Goal: Task Accomplishment & Management: Complete application form

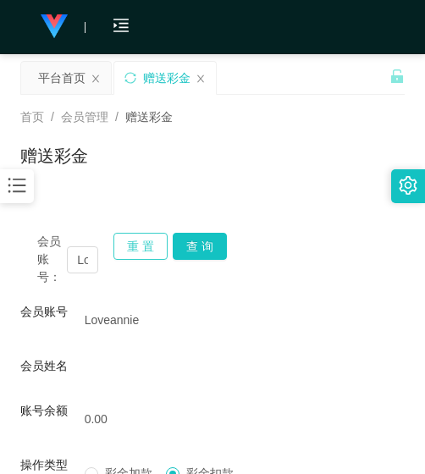
scroll to position [169, 0]
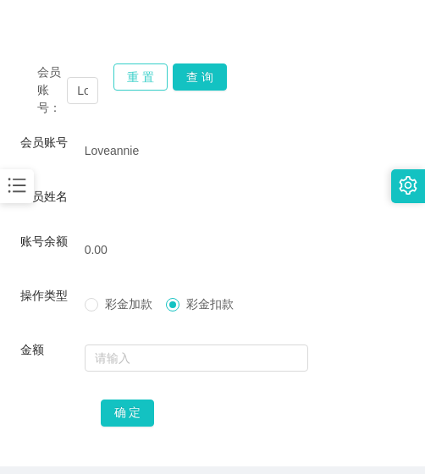
click at [134, 78] on button "重 置" at bounding box center [141, 77] width 54 height 27
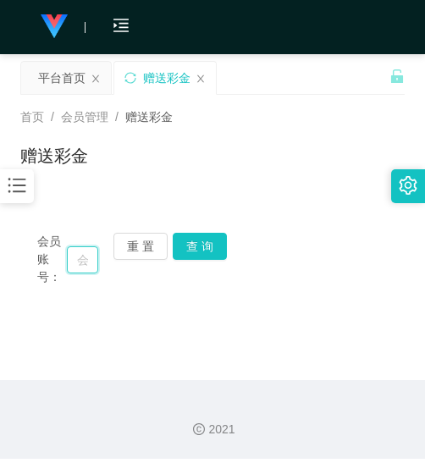
click at [75, 265] on input "text" at bounding box center [82, 260] width 31 height 27
paste input "0136629933"
type input "0136629933"
click at [189, 242] on button "查 询" at bounding box center [200, 246] width 54 height 27
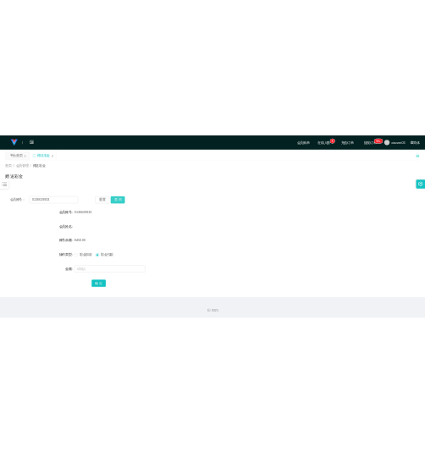
scroll to position [0, 0]
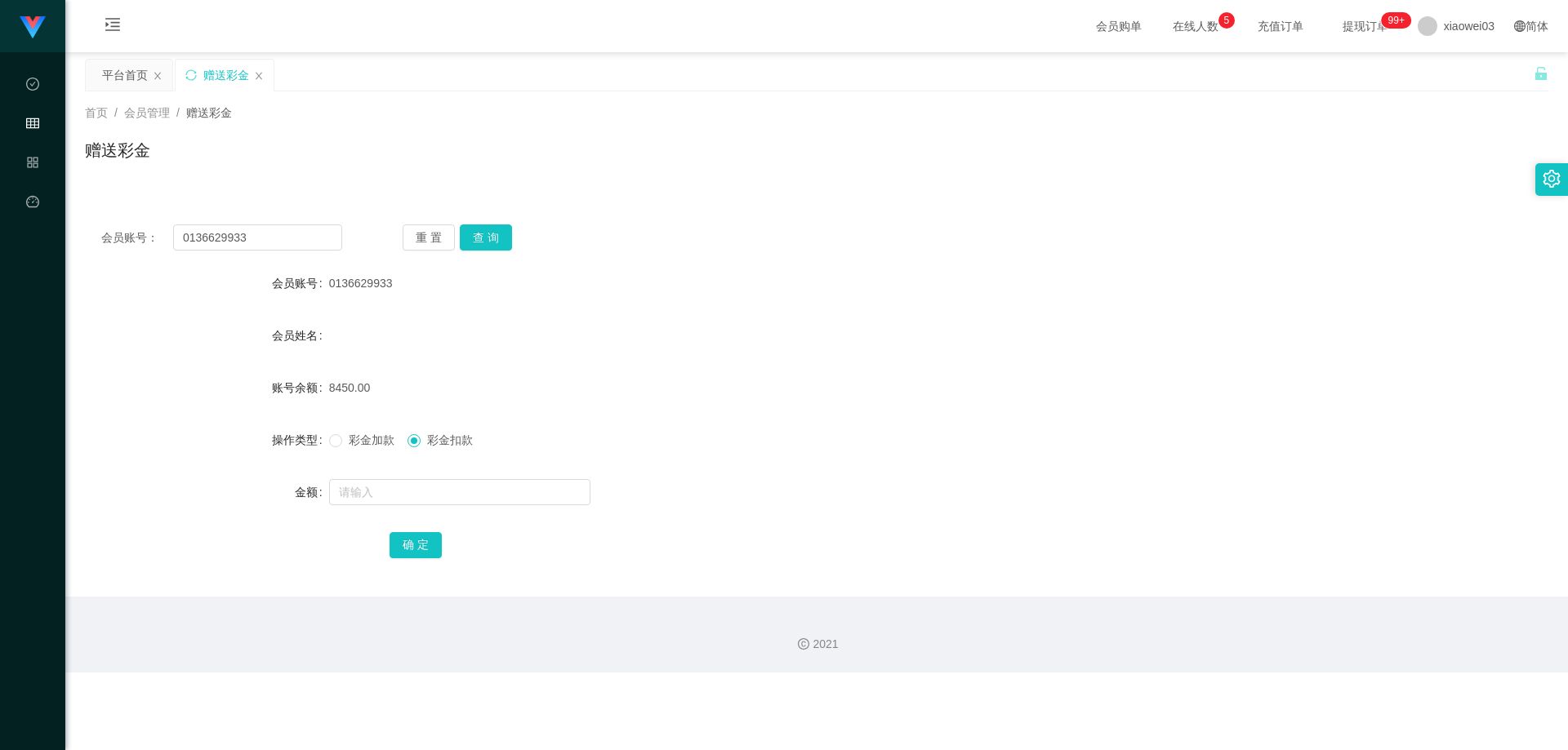
drag, startPoint x: 483, startPoint y: -44, endPoint x: 95, endPoint y: 136, distance: 427.7
click at [97, 117] on span "首页" at bounding box center [96, 113] width 23 height 13
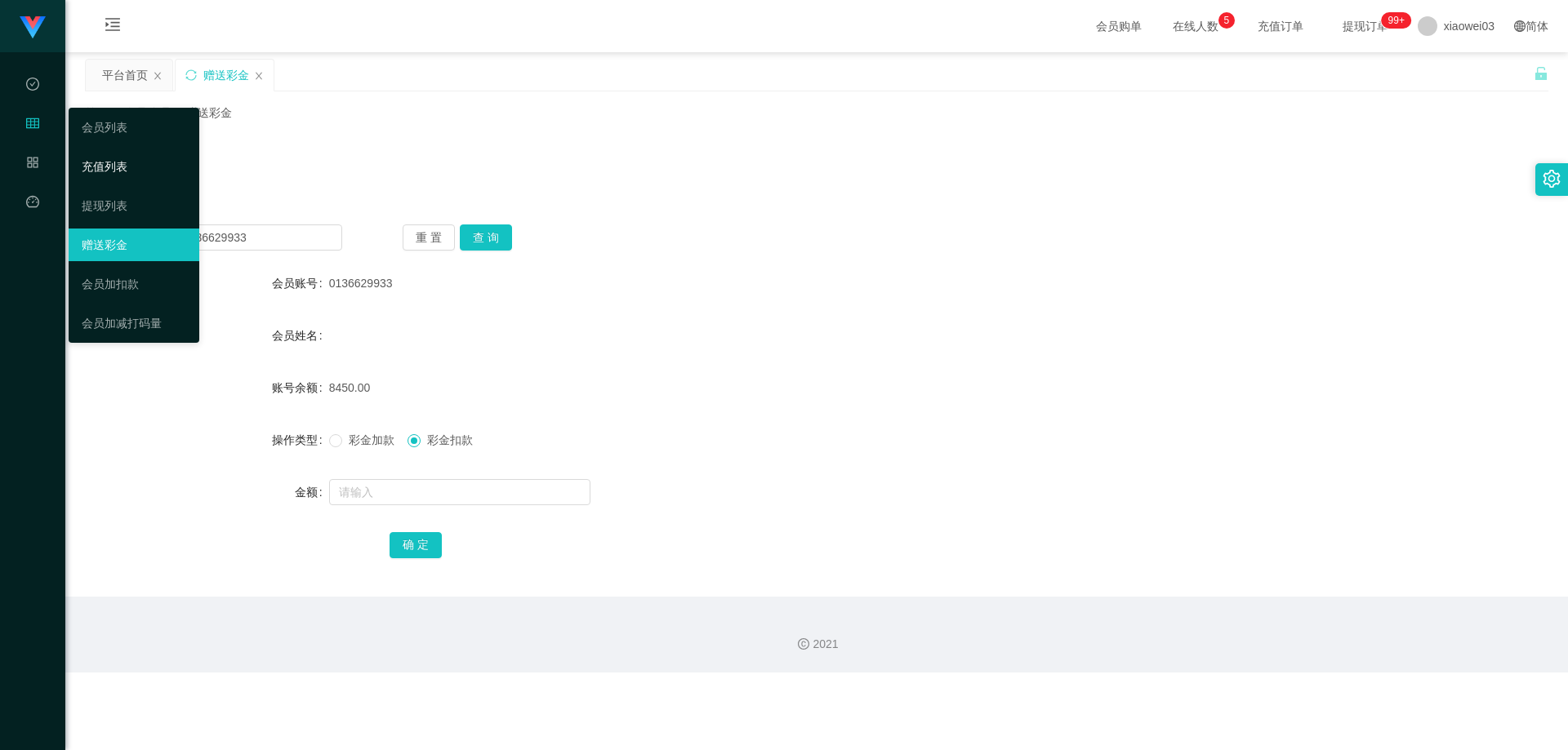
click at [105, 169] on link "充值列表" at bounding box center [134, 167] width 104 height 33
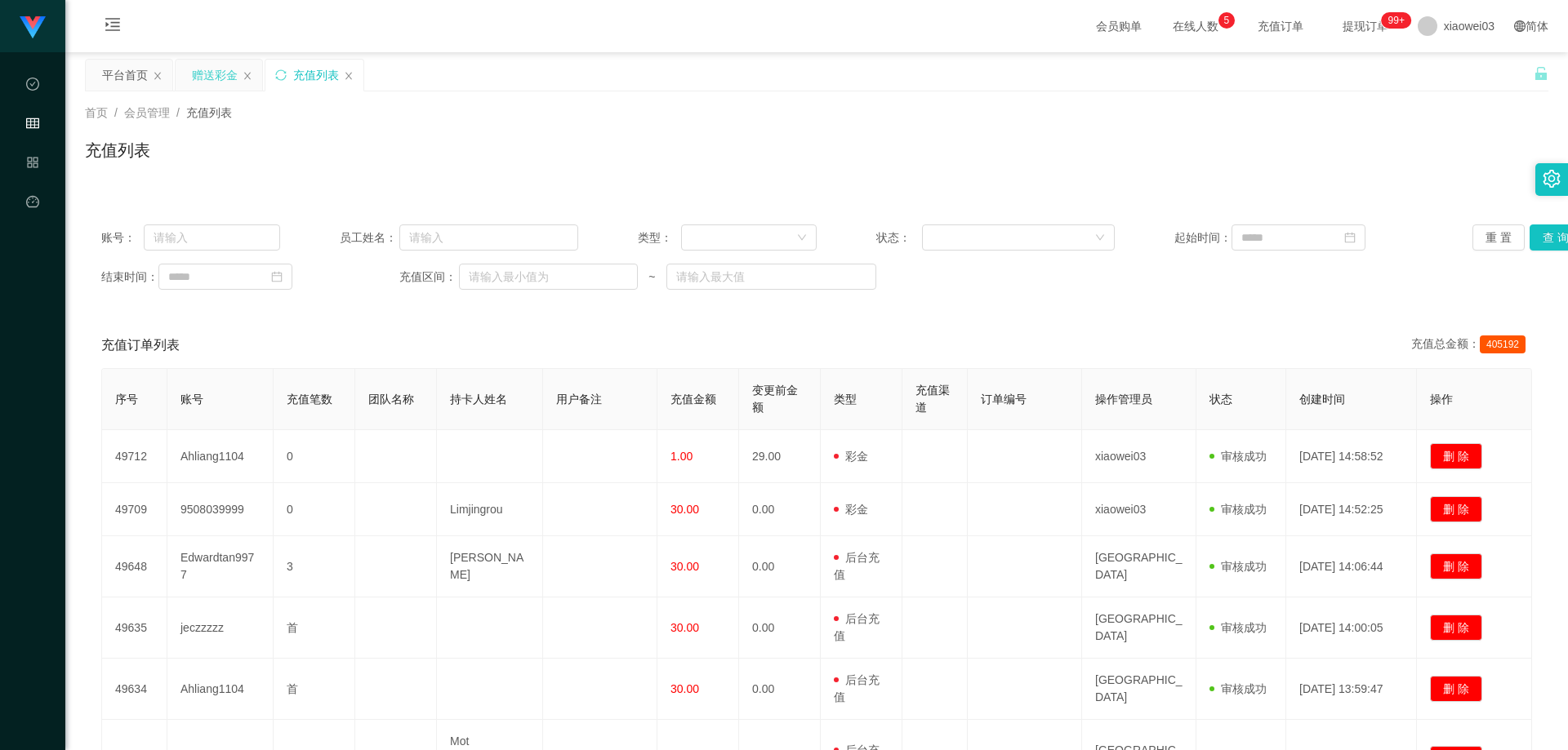
click at [198, 77] on div "赠送彩金" at bounding box center [214, 75] width 45 height 31
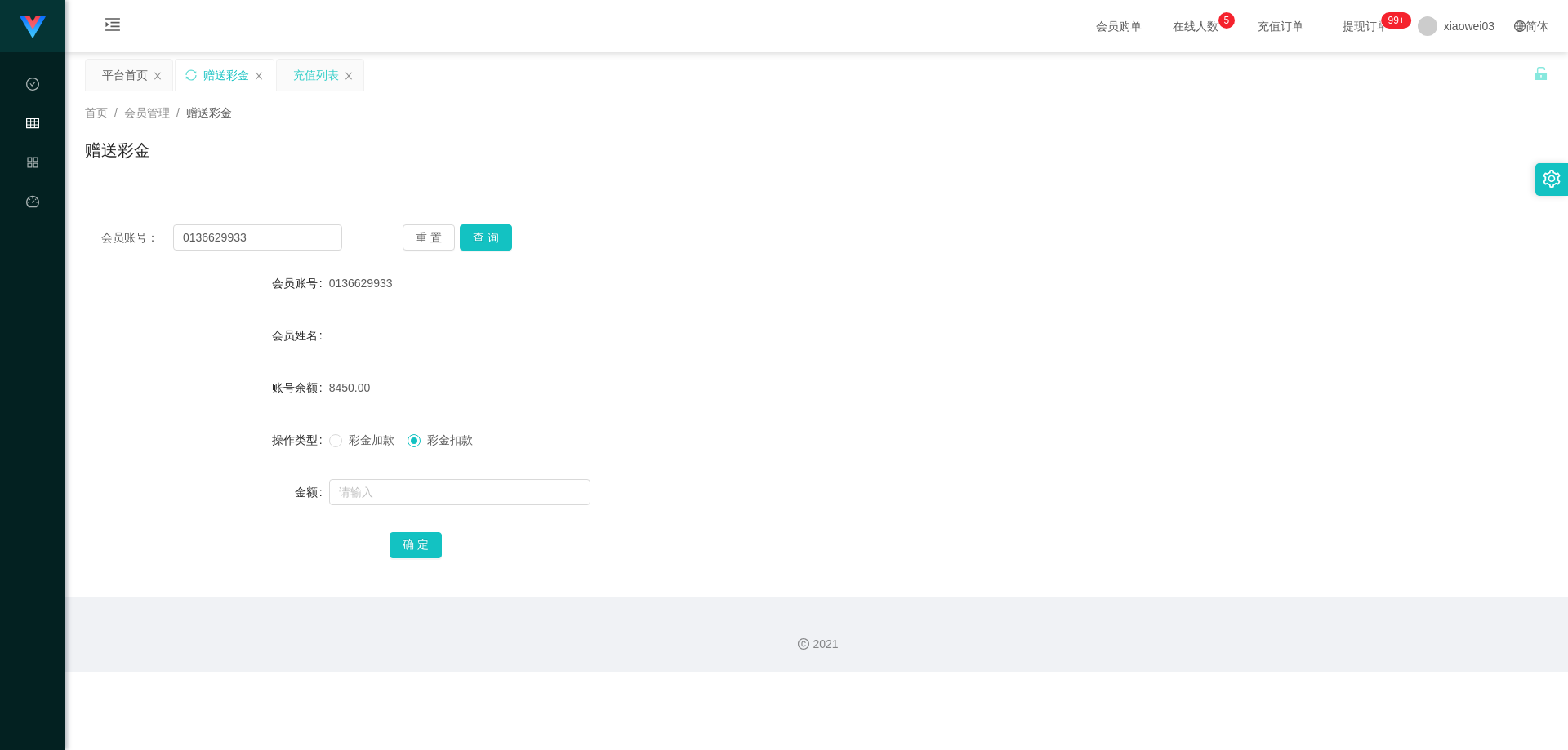
drag, startPoint x: 302, startPoint y: 81, endPoint x: 285, endPoint y: 86, distance: 17.7
click at [303, 82] on div "充值列表" at bounding box center [315, 75] width 45 height 31
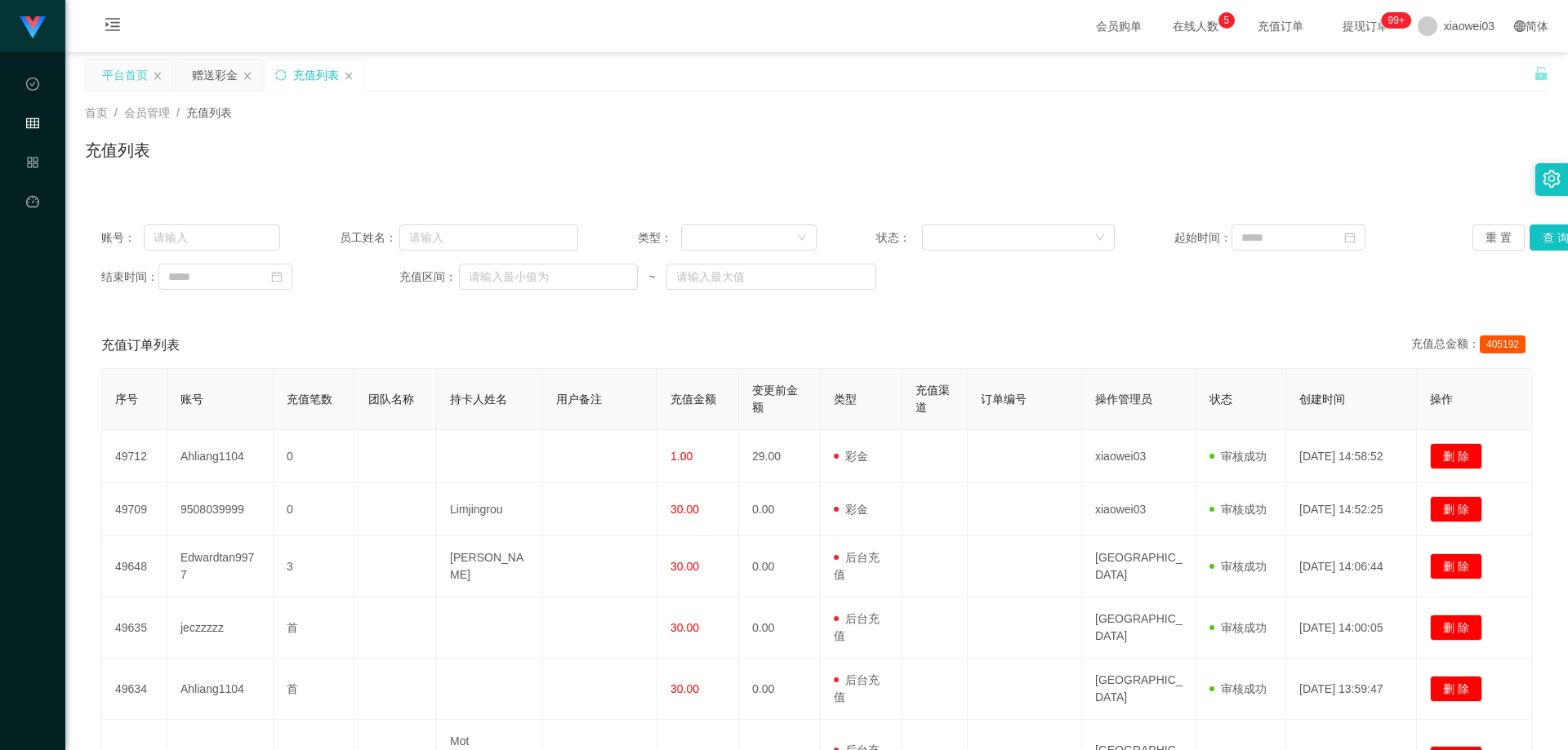
click at [139, 82] on div "平台首页" at bounding box center [124, 75] width 45 height 31
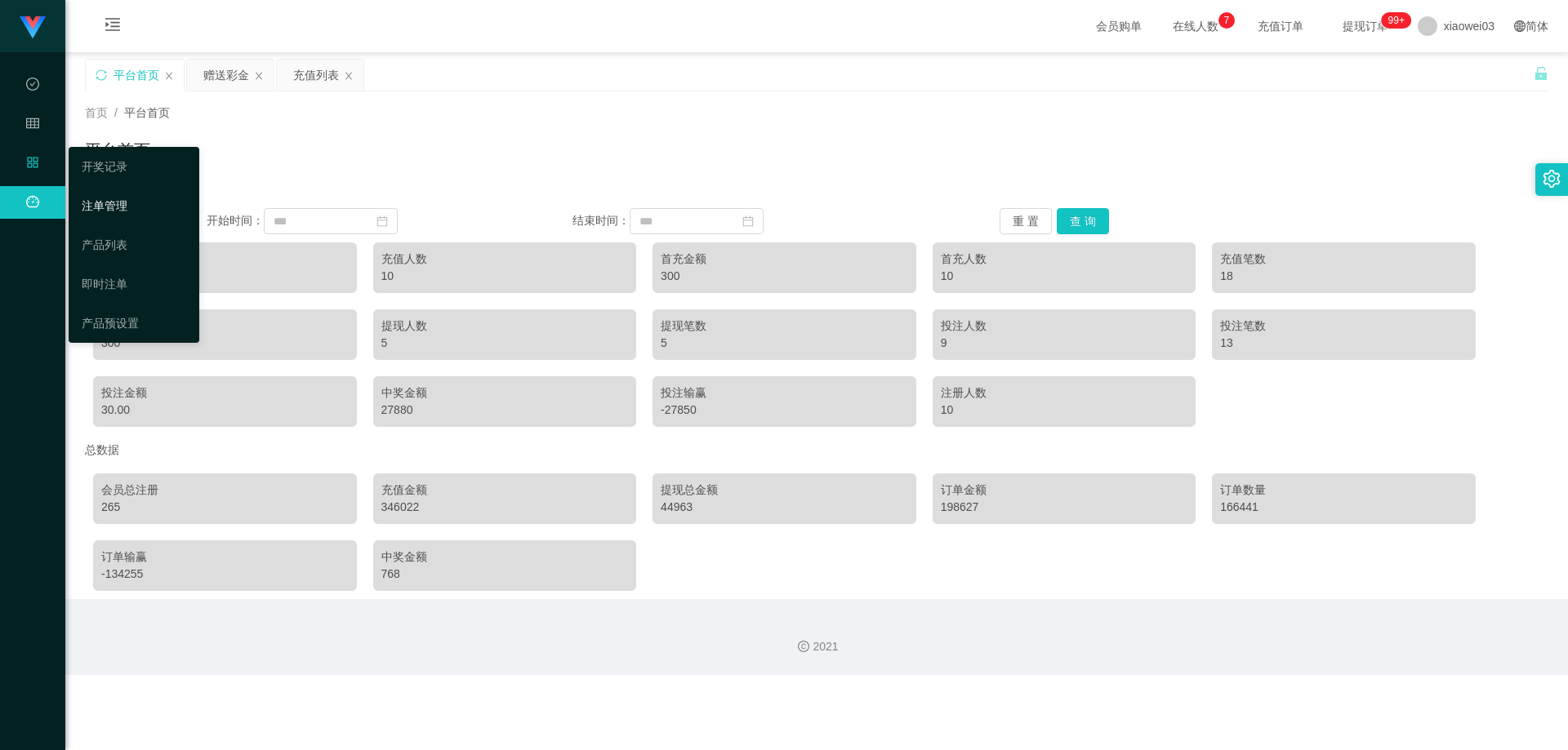
click at [107, 208] on link "注单管理" at bounding box center [134, 206] width 104 height 33
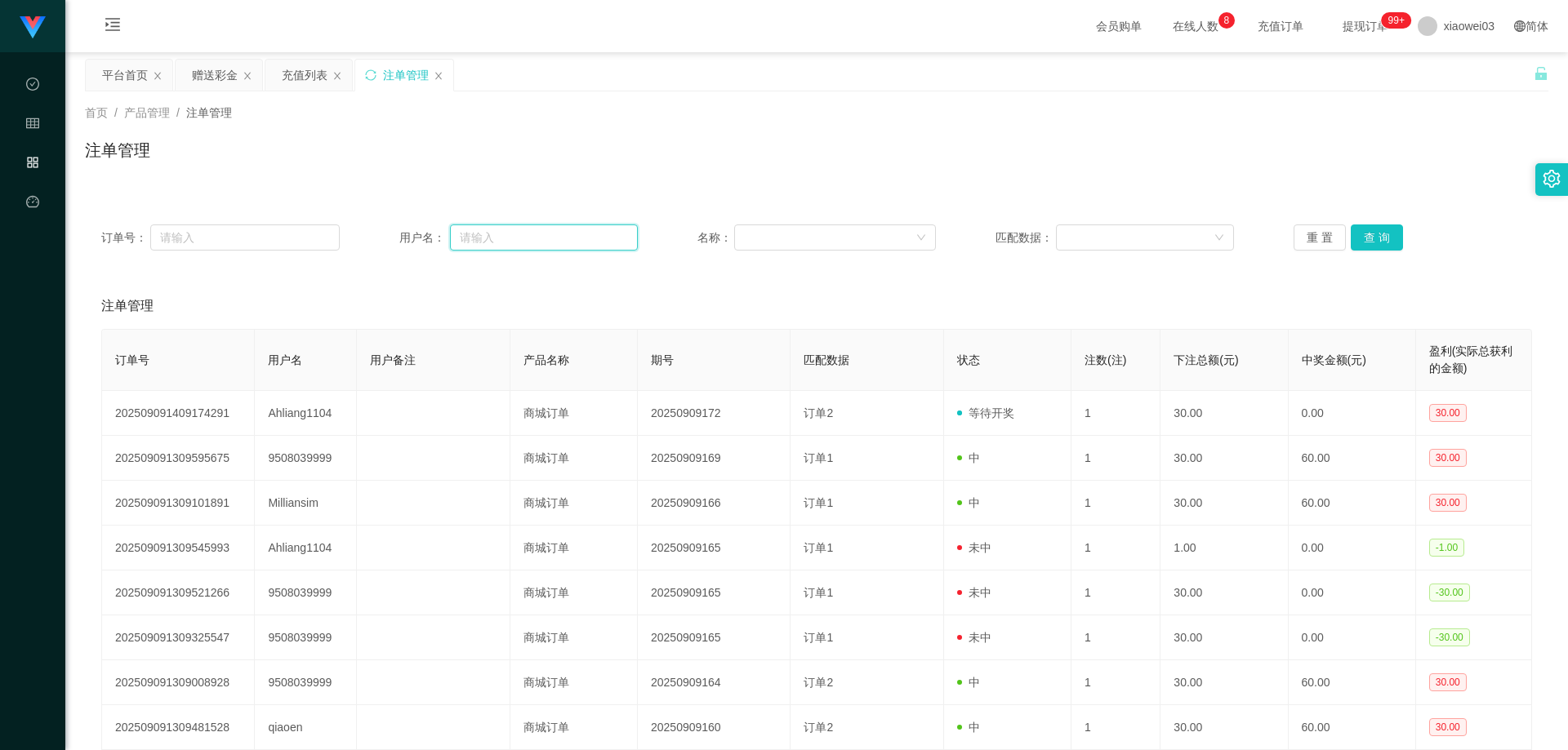
click at [409, 238] on input "text" at bounding box center [544, 237] width 188 height 26
paste input "0136629933"
type input "0136629933"
click at [409, 240] on button "查 询" at bounding box center [1377, 237] width 52 height 26
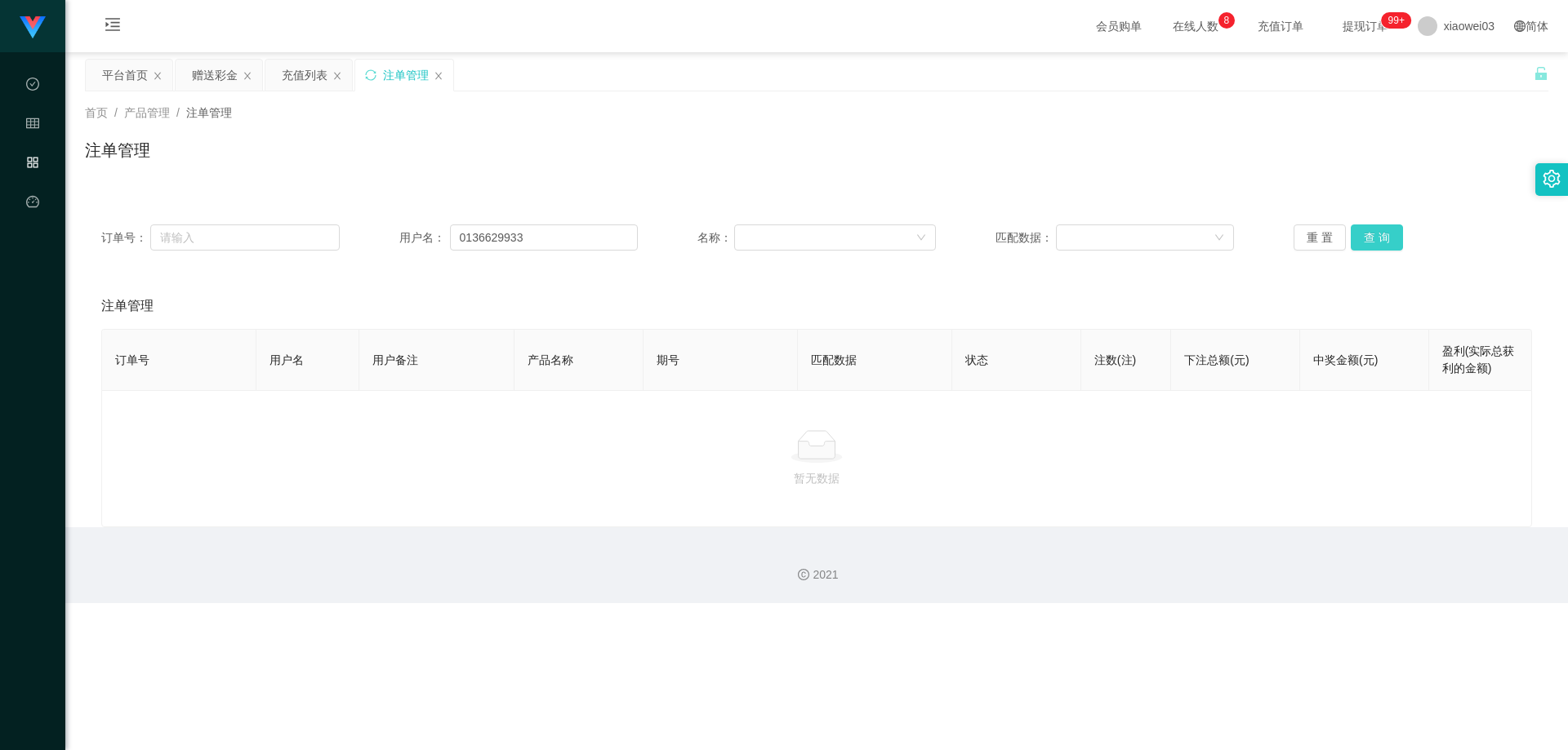
click at [409, 240] on button "查 询" at bounding box center [1377, 237] width 52 height 26
click at [34, 201] on link "平台首页" at bounding box center [33, 268] width 14 height 165
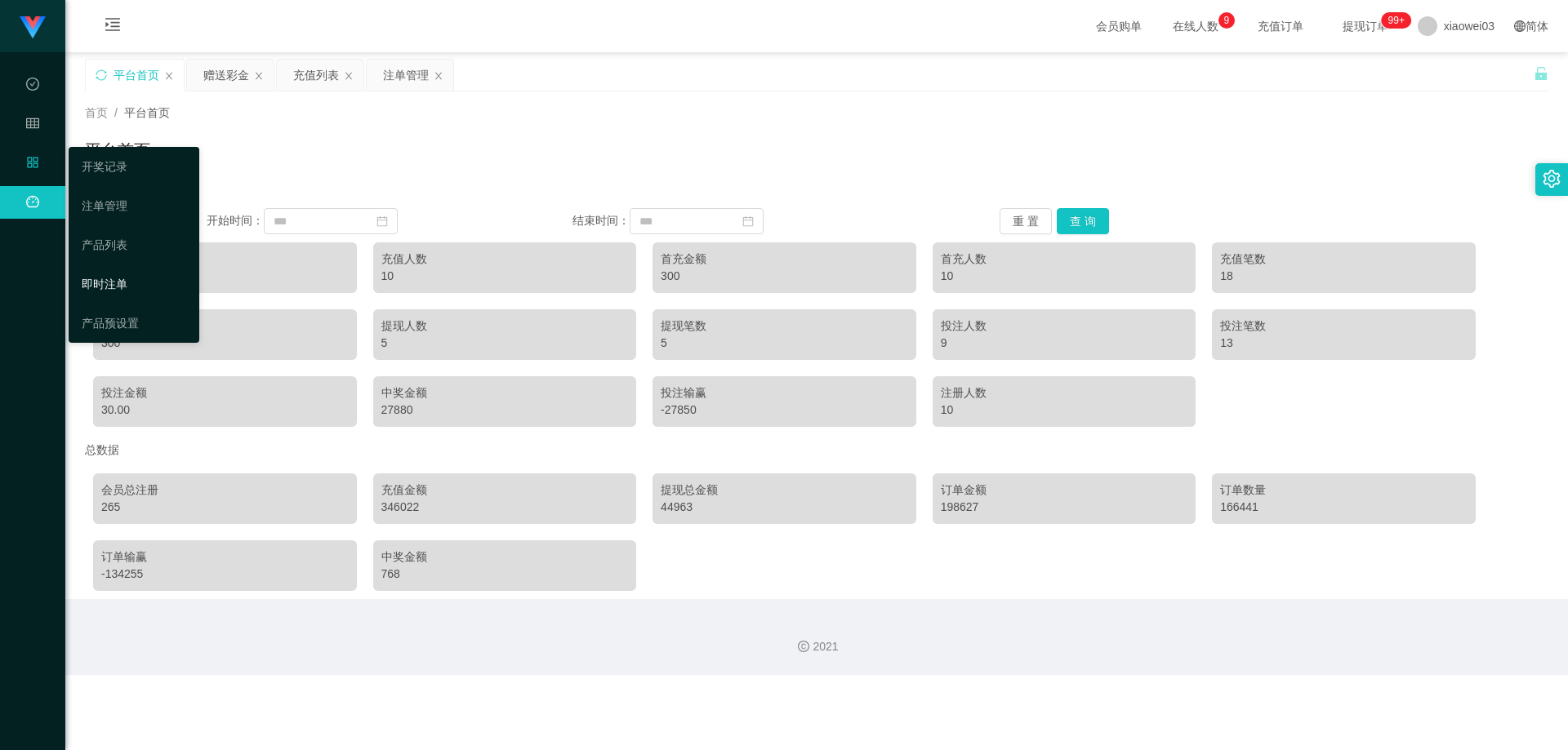
click at [124, 284] on link "即时注单" at bounding box center [134, 284] width 104 height 33
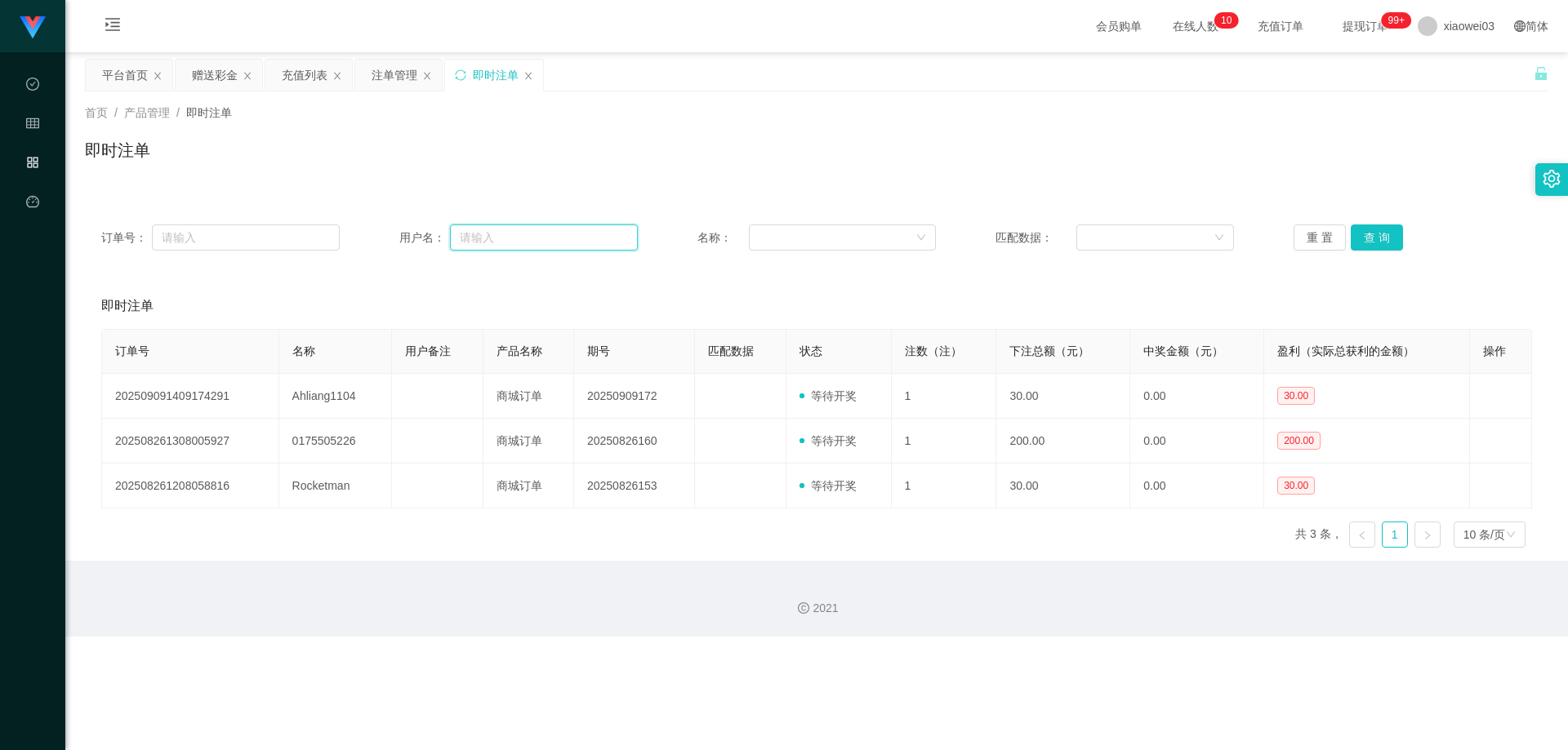
click at [409, 240] on input "text" at bounding box center [544, 237] width 188 height 26
paste input "0136629933"
type input "0136629933"
click at [409, 239] on button "查 询" at bounding box center [1377, 237] width 52 height 26
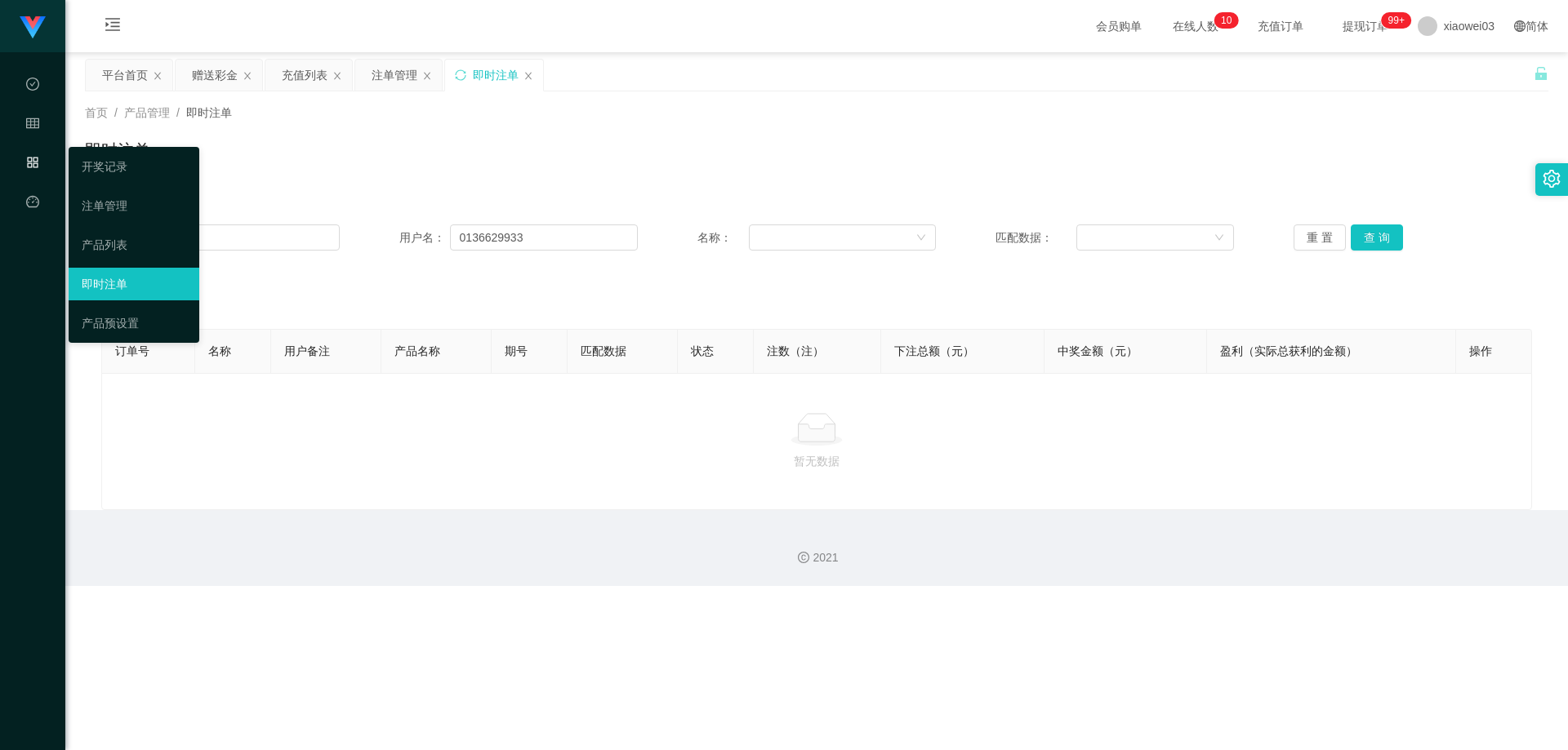
click at [32, 163] on icon "图标: appstore-o" at bounding box center [32, 162] width 11 height 11
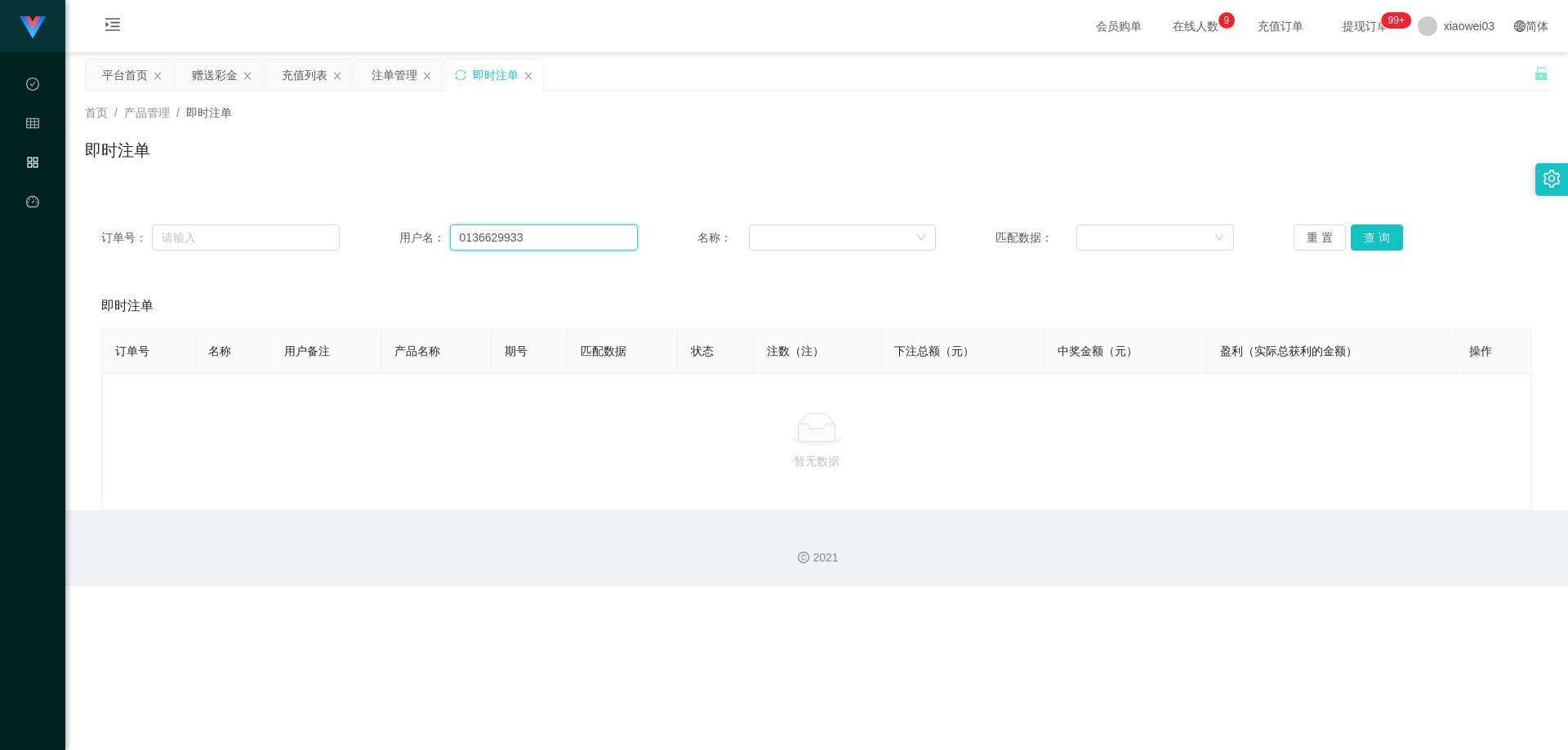
click at [409, 243] on input "0136629933" at bounding box center [544, 237] width 188 height 26
click at [409, 239] on button "查 询" at bounding box center [1377, 237] width 52 height 26
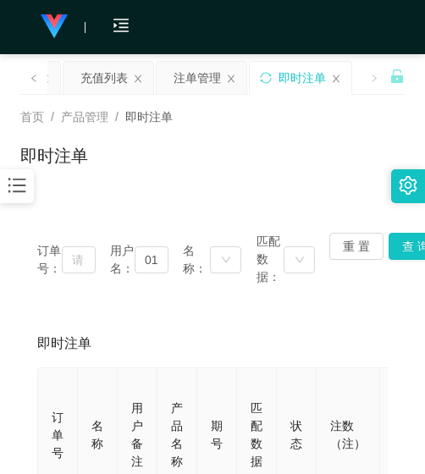
click at [9, 197] on div at bounding box center [17, 186] width 34 height 34
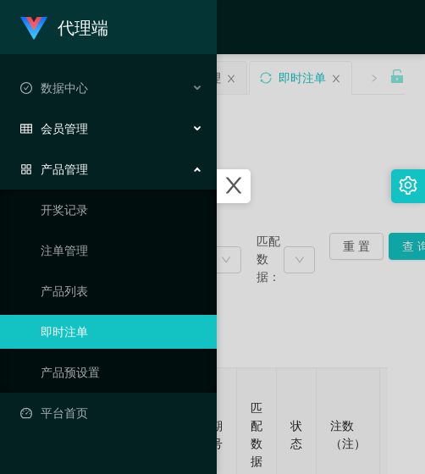
click at [58, 127] on span "会员管理" at bounding box center [54, 129] width 68 height 14
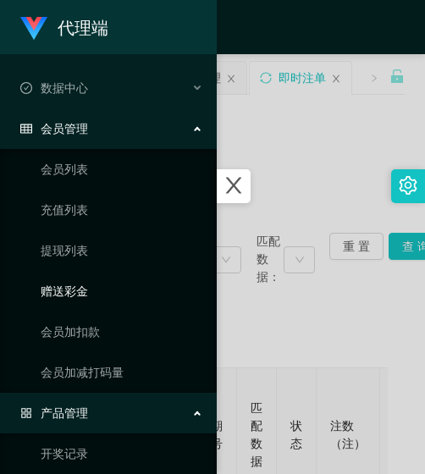
click at [73, 294] on link "赠送彩金" at bounding box center [122, 291] width 163 height 34
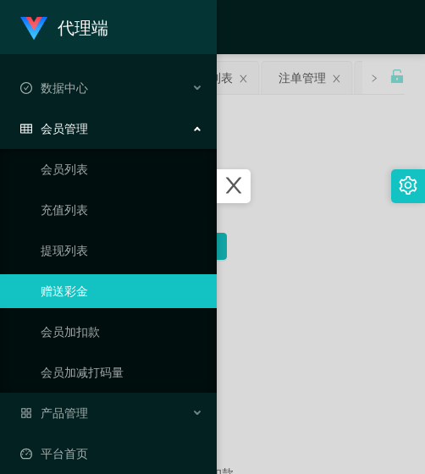
click at [287, 91] on div at bounding box center [212, 237] width 425 height 474
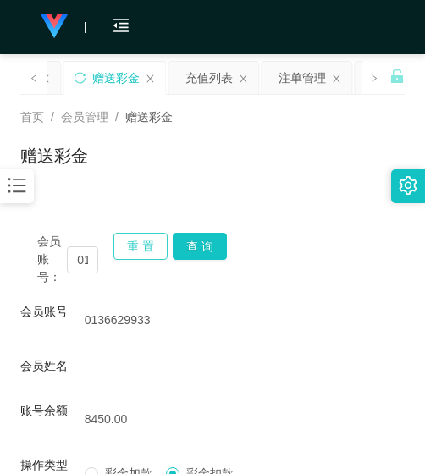
click at [149, 252] on button "重 置" at bounding box center [141, 246] width 54 height 27
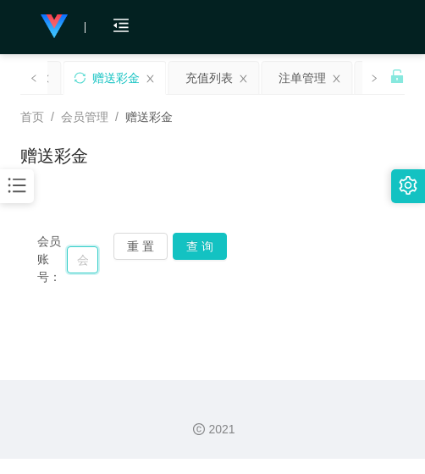
click at [80, 269] on input "text" at bounding box center [82, 260] width 31 height 27
paste input "Jaslyn"
type input "Jaslyn"
click at [223, 258] on button "查 询" at bounding box center [200, 246] width 54 height 27
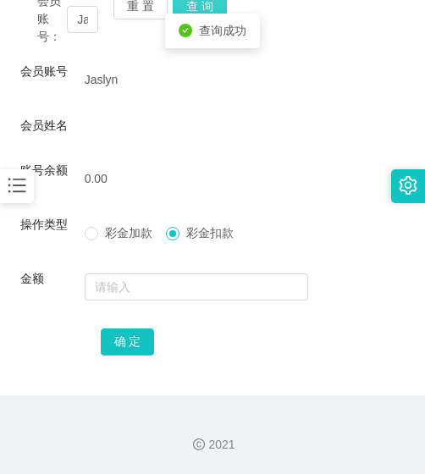
scroll to position [71, 0]
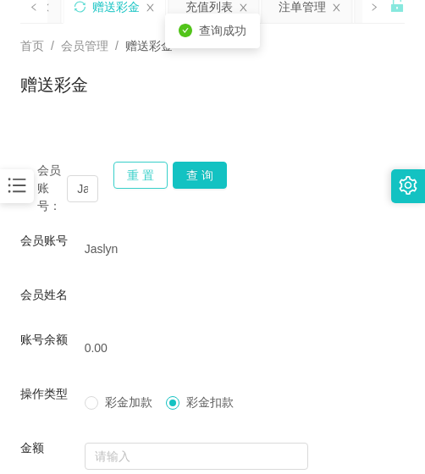
click at [130, 187] on button "重 置" at bounding box center [141, 175] width 54 height 27
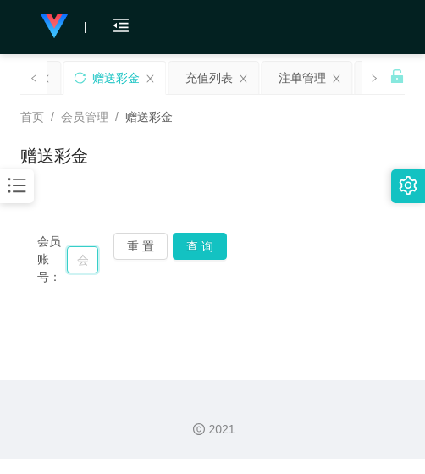
click at [79, 253] on input "text" at bounding box center [82, 260] width 31 height 27
paste input "0175677830"
type input "0175677830"
click at [196, 244] on button "查 询" at bounding box center [200, 246] width 54 height 27
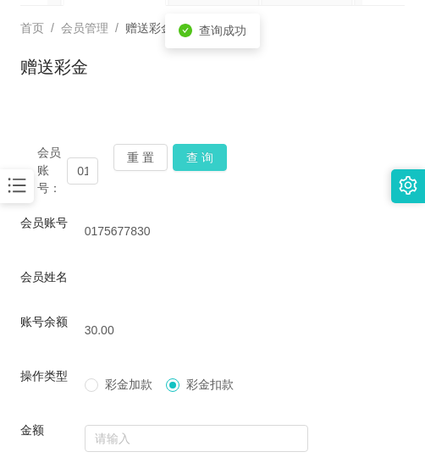
scroll to position [241, 0]
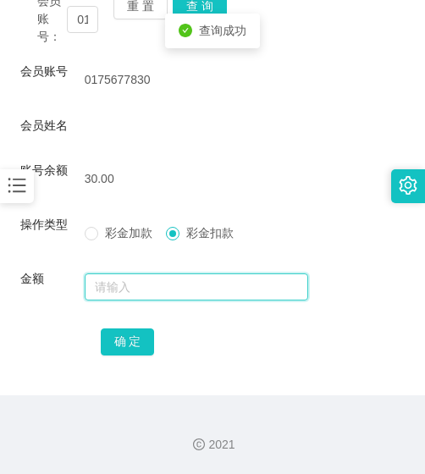
click at [172, 292] on input "text" at bounding box center [197, 287] width 224 height 27
type input "30"
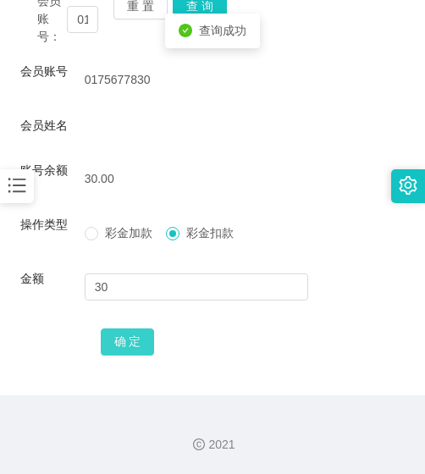
click at [147, 343] on button "确 定" at bounding box center [128, 342] width 54 height 27
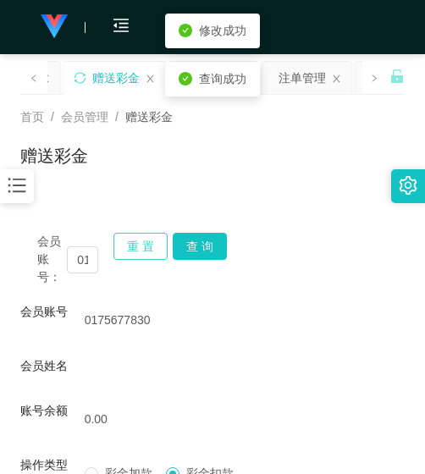
drag, startPoint x: 145, startPoint y: 250, endPoint x: 119, endPoint y: 258, distance: 26.5
click at [144, 249] on button "重 置" at bounding box center [141, 246] width 54 height 27
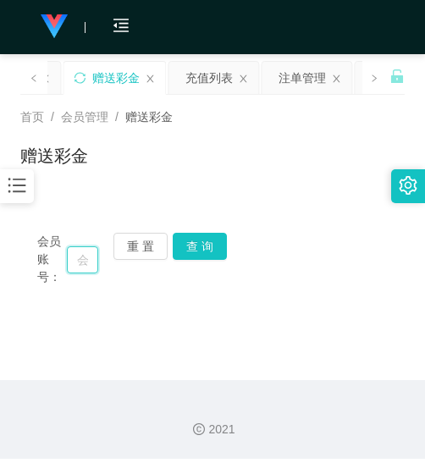
click at [84, 263] on input "text" at bounding box center [82, 260] width 31 height 27
paste input "Jimmy0303"
type input "Jimmy0303"
click at [176, 251] on button "查 询" at bounding box center [200, 246] width 54 height 27
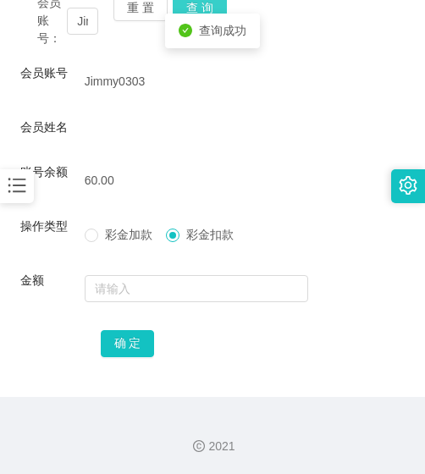
scroll to position [241, 0]
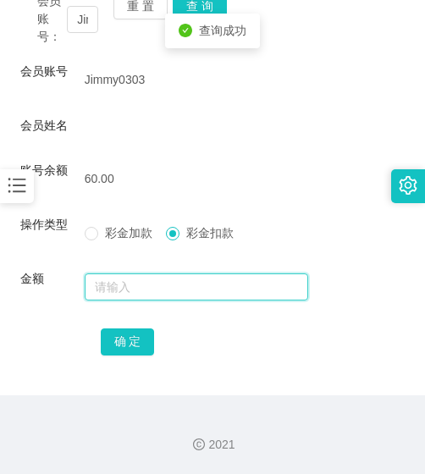
click at [168, 281] on input "text" at bounding box center [197, 287] width 224 height 27
type input "60"
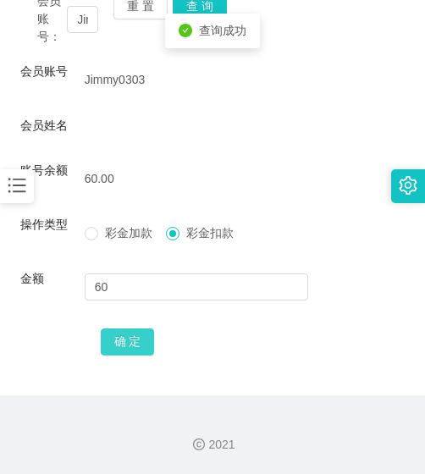
click at [146, 345] on button "确 定" at bounding box center [128, 342] width 54 height 27
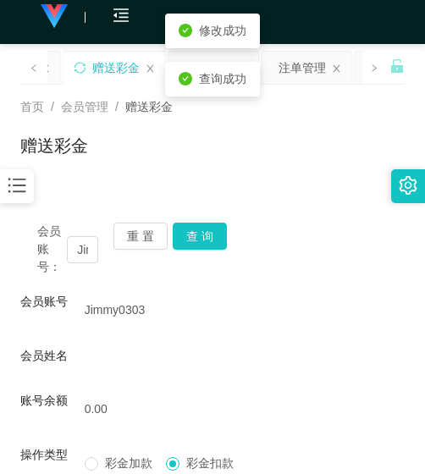
scroll to position [0, 0]
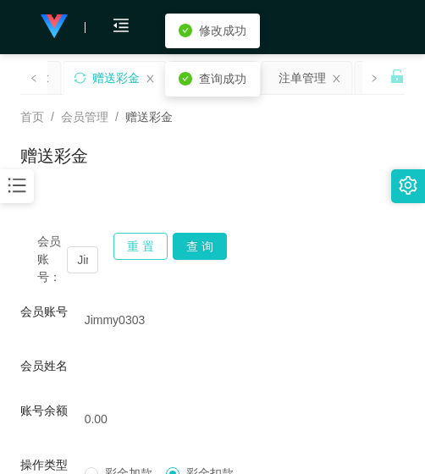
click at [136, 251] on button "重 置" at bounding box center [141, 246] width 54 height 27
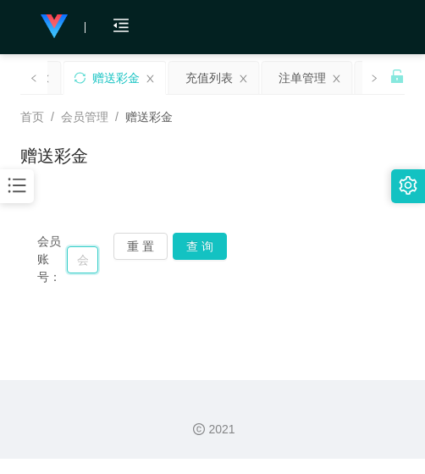
click at [89, 257] on input "text" at bounding box center [82, 260] width 31 height 27
paste input "0177278802"
type input "0177278802"
click at [207, 249] on button "查 询" at bounding box center [200, 246] width 54 height 27
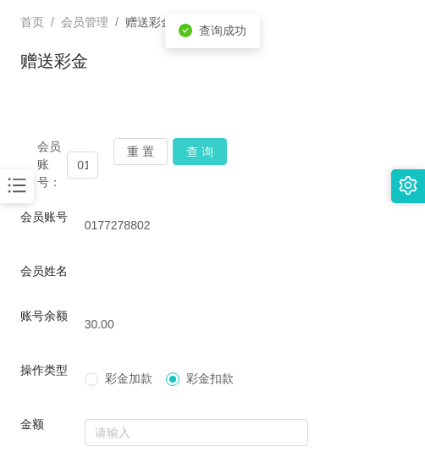
scroll to position [241, 0]
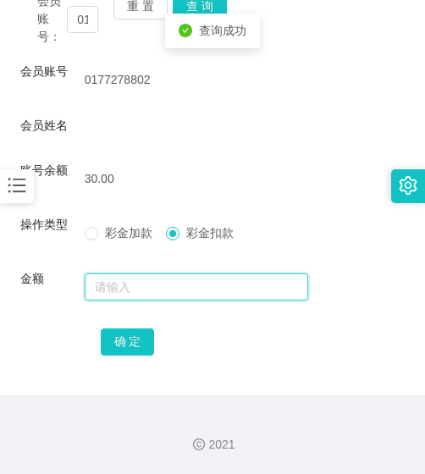
click at [185, 278] on input "text" at bounding box center [197, 287] width 224 height 27
type input "30"
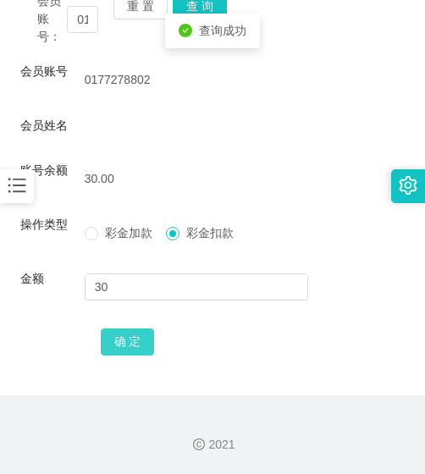
click at [118, 352] on button "确 定" at bounding box center [128, 342] width 54 height 27
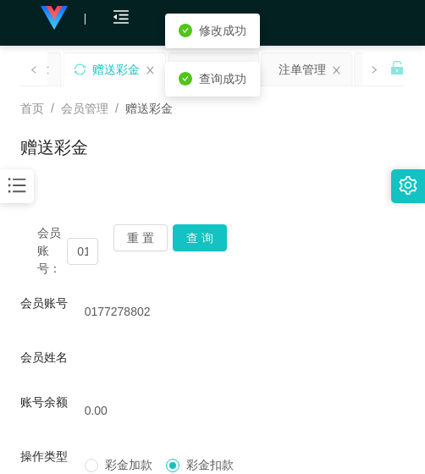
scroll to position [0, 0]
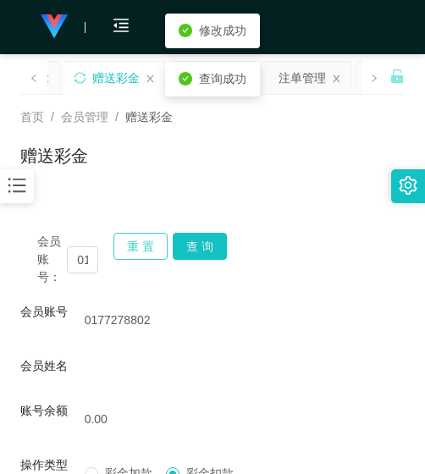
click at [133, 245] on button "重 置" at bounding box center [141, 246] width 54 height 27
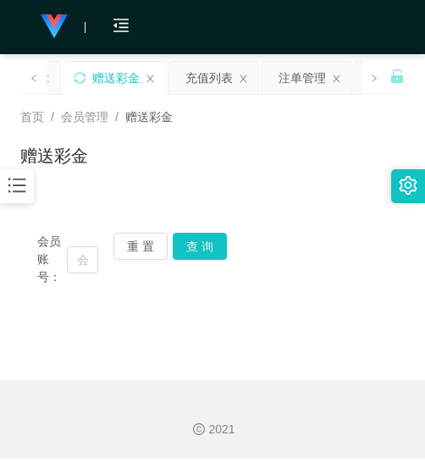
click at [65, 258] on span "会员账号：" at bounding box center [52, 259] width 30 height 53
click at [85, 254] on input "text" at bounding box center [82, 260] width 31 height 27
paste input "rachael00"
type input "rachael00"
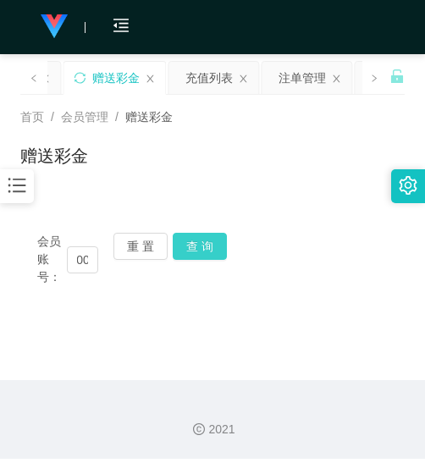
click at [197, 242] on button "查 询" at bounding box center [200, 246] width 54 height 27
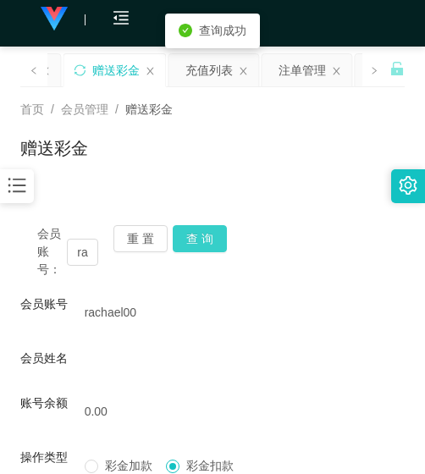
scroll to position [0, 0]
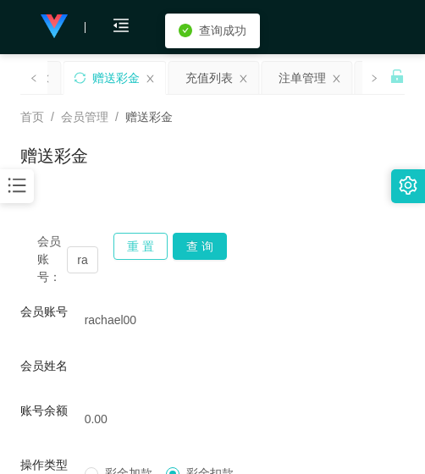
click at [136, 235] on button "重 置" at bounding box center [141, 246] width 54 height 27
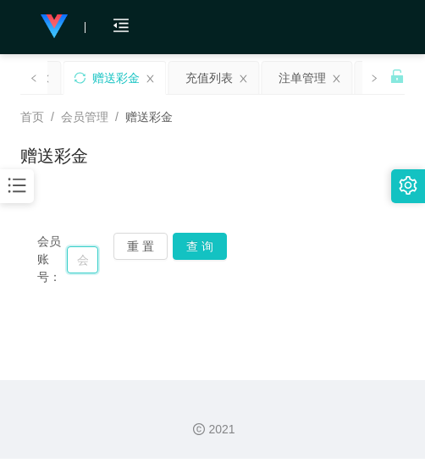
click at [78, 258] on input "text" at bounding box center [82, 260] width 31 height 27
paste input "1234567777798"
type input "1234567777798"
click at [219, 255] on button "查 询" at bounding box center [200, 246] width 54 height 27
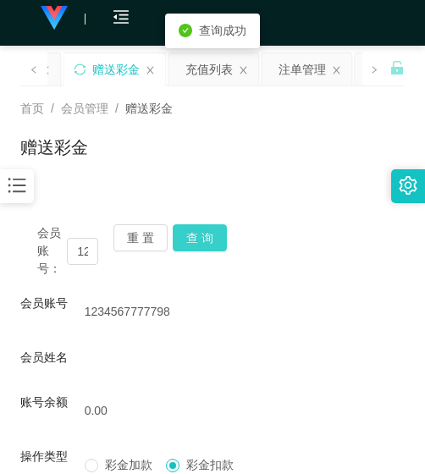
scroll to position [0, 0]
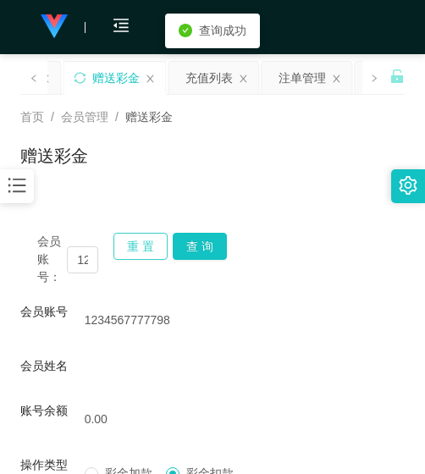
click at [144, 244] on button "重 置" at bounding box center [141, 246] width 54 height 27
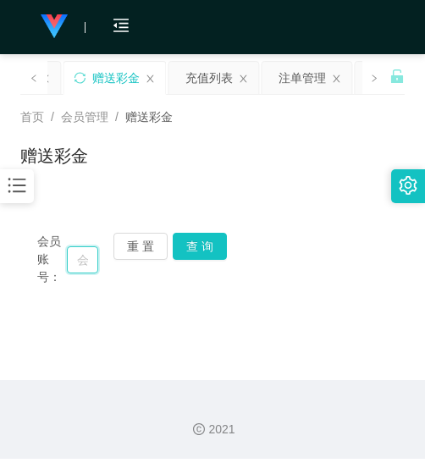
click at [81, 253] on input "text" at bounding box center [82, 260] width 31 height 27
paste input "AIK"
type input "AIK"
click at [197, 250] on button "查 询" at bounding box center [200, 246] width 54 height 27
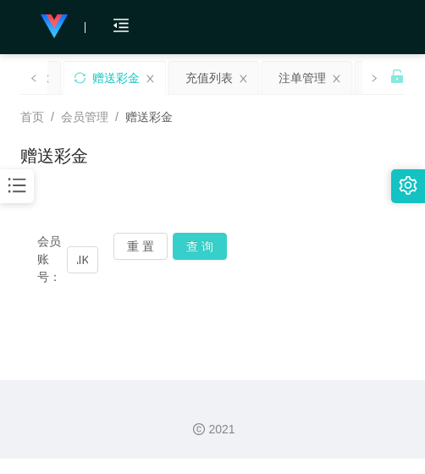
scroll to position [0, 0]
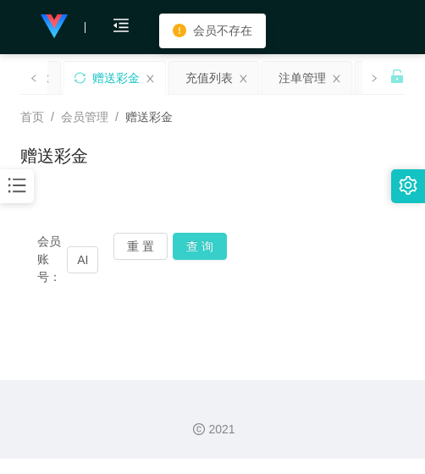
click at [198, 253] on button "查 询" at bounding box center [200, 246] width 54 height 27
click at [197, 252] on button "查 询" at bounding box center [200, 246] width 54 height 27
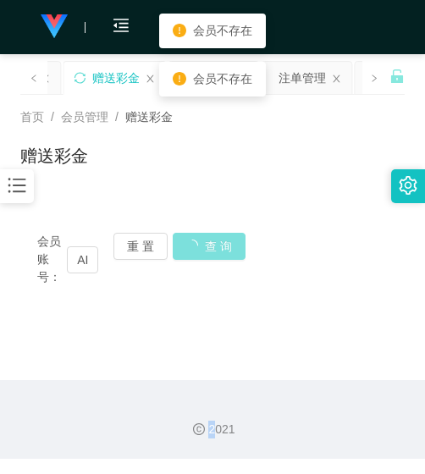
click at [197, 252] on div "会员账号： AIK 重 置 查 询" at bounding box center [212, 259] width 385 height 53
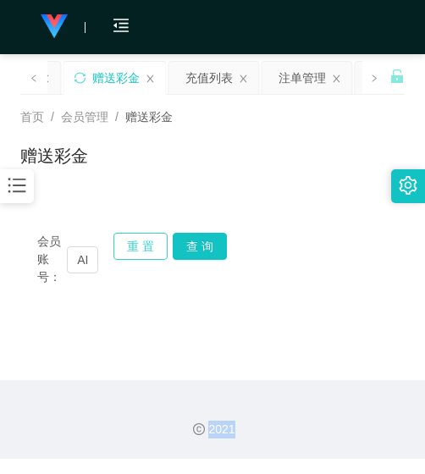
click at [132, 254] on button "重 置" at bounding box center [141, 246] width 54 height 27
click at [83, 252] on input "text" at bounding box center [82, 260] width 31 height 27
paste input "Alk"
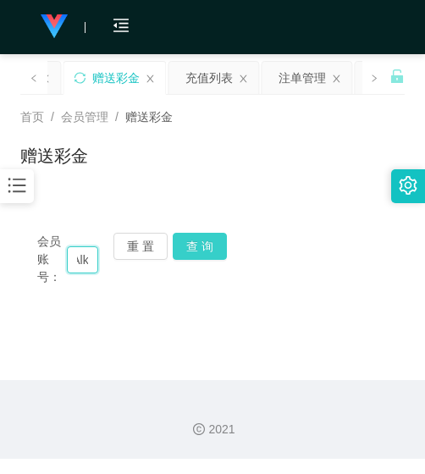
type input "Alk"
click at [193, 259] on button "查 询" at bounding box center [200, 246] width 54 height 27
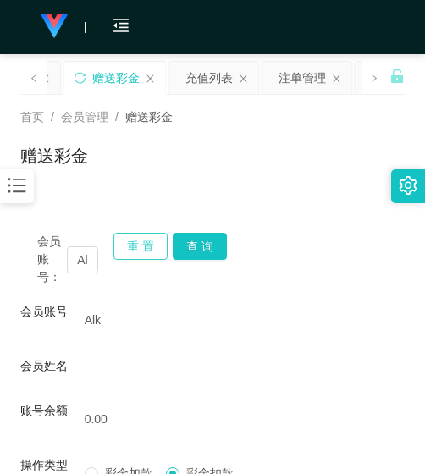
click at [142, 238] on button "重 置" at bounding box center [141, 246] width 54 height 27
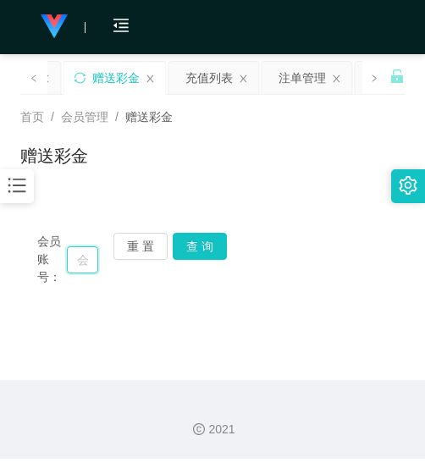
click at [67, 254] on input "text" at bounding box center [82, 260] width 31 height 27
paste input "8888005051347"
type input "8888005051347"
click at [195, 243] on button "查 询" at bounding box center [200, 246] width 54 height 27
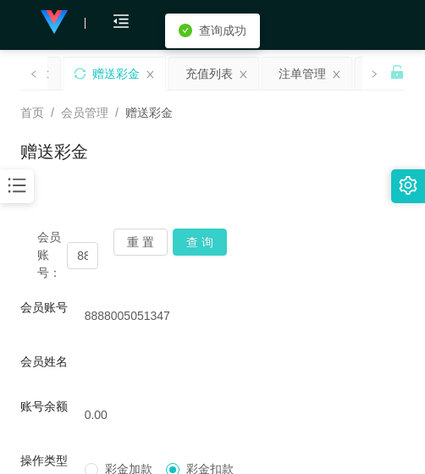
scroll to position [0, 0]
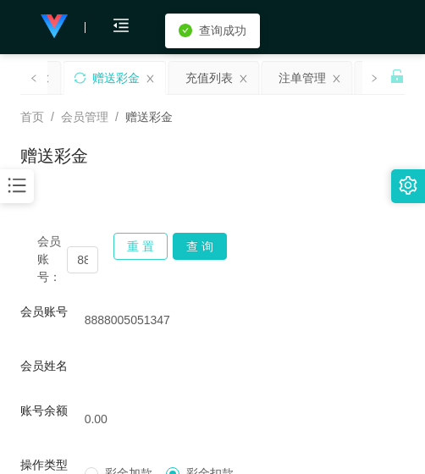
click at [147, 243] on button "重 置" at bounding box center [141, 246] width 54 height 27
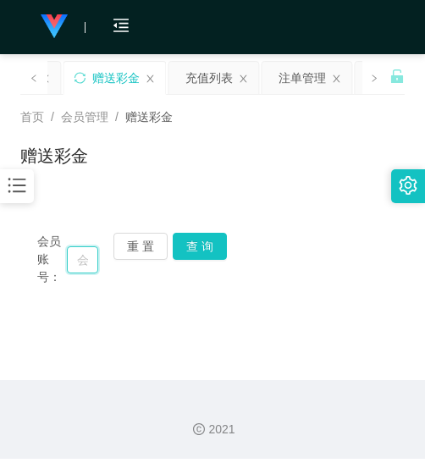
click at [82, 262] on input "text" at bounding box center [82, 260] width 31 height 27
paste input "2126"
type input "2126"
click at [187, 248] on button "查 询" at bounding box center [200, 246] width 54 height 27
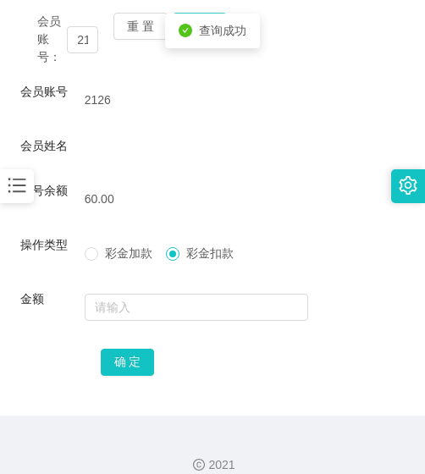
scroll to position [241, 0]
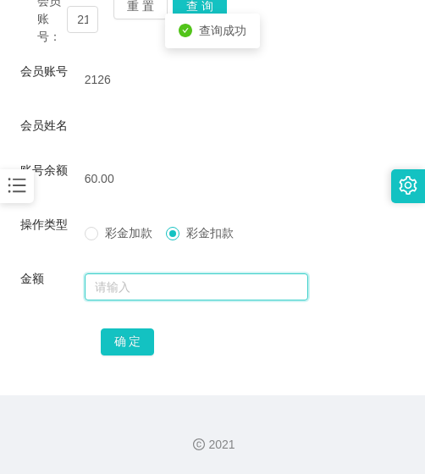
click at [177, 297] on input "text" at bounding box center [197, 287] width 224 height 27
type input "60"
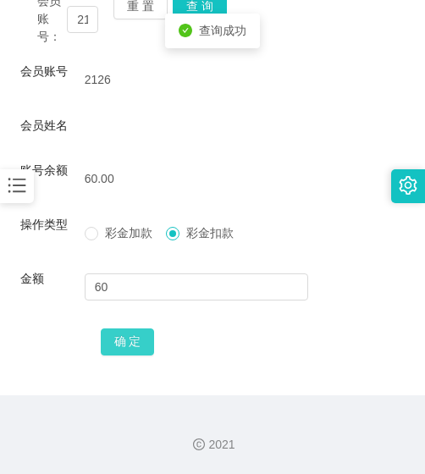
click at [134, 341] on button "确 定" at bounding box center [128, 342] width 54 height 27
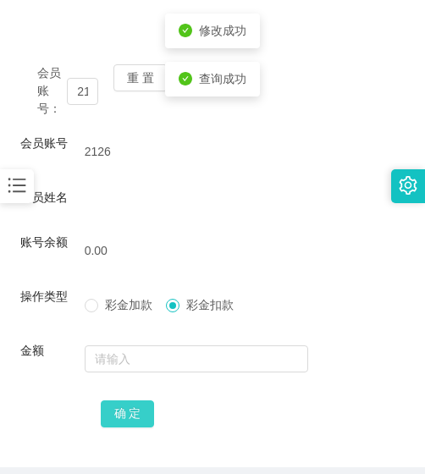
scroll to position [0, 0]
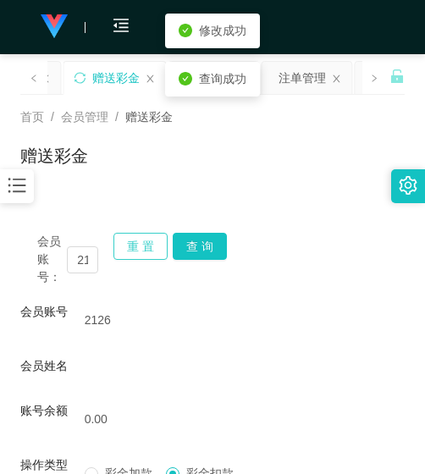
click at [134, 253] on button "重 置" at bounding box center [141, 246] width 54 height 27
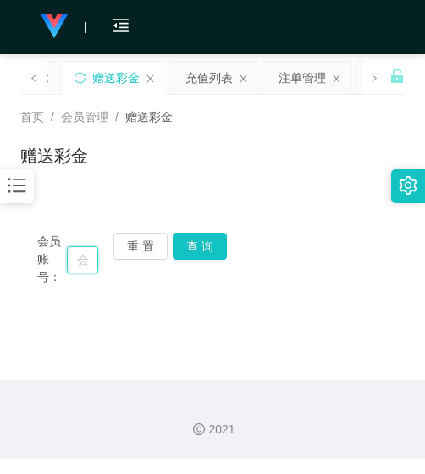
click at [86, 266] on input "text" at bounding box center [82, 260] width 31 height 27
paste input "0143213691"
type input "0143213691"
click at [196, 253] on button "查 询" at bounding box center [200, 246] width 54 height 27
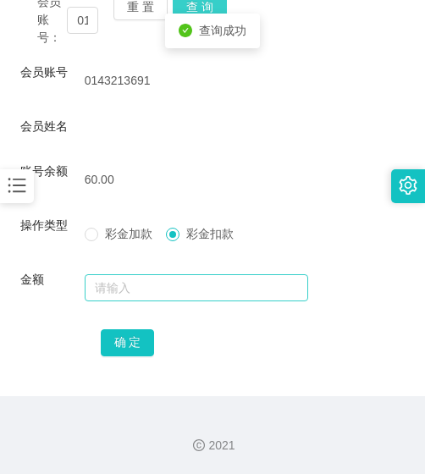
scroll to position [241, 0]
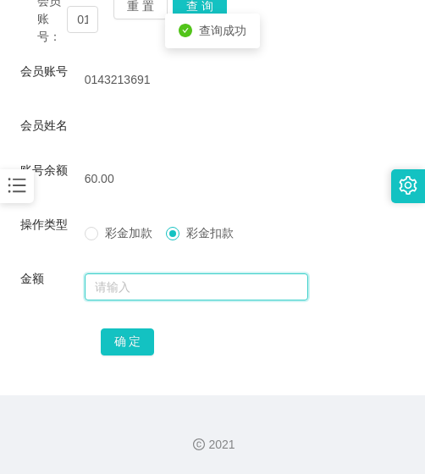
click at [168, 285] on input "text" at bounding box center [197, 287] width 224 height 27
type input "60"
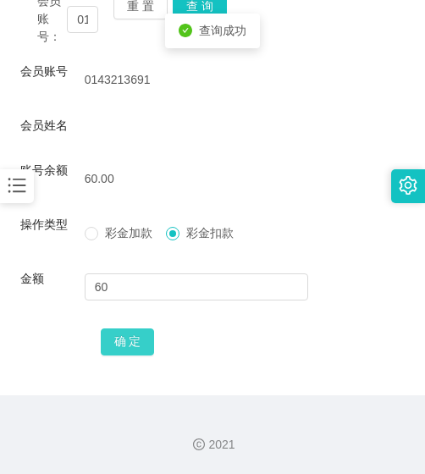
click at [147, 349] on button "确 定" at bounding box center [128, 342] width 54 height 27
